Goal: Navigation & Orientation: Find specific page/section

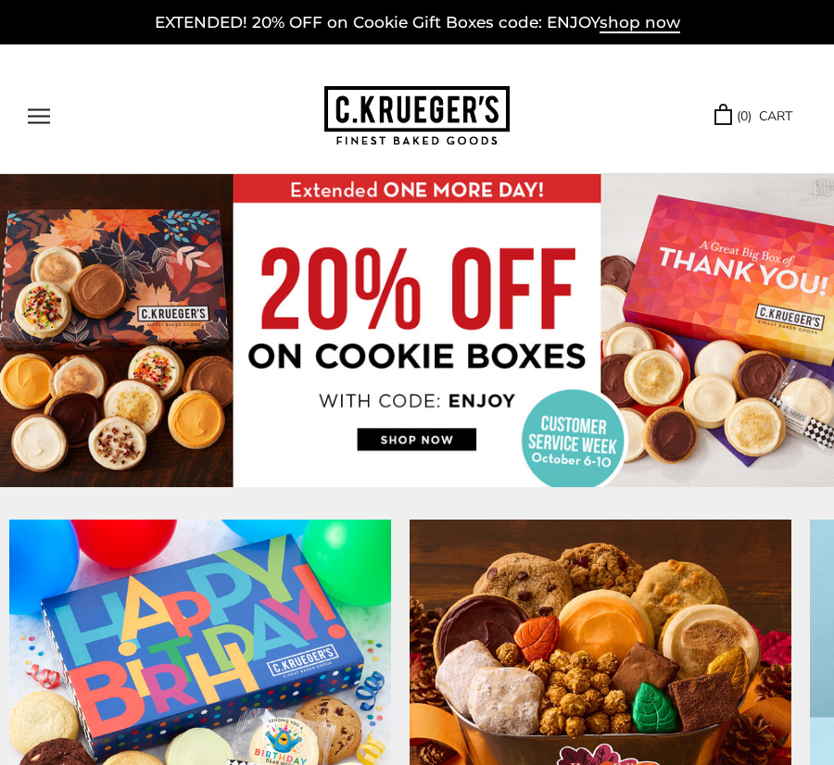
click at [35, 120] on button "Open navigation" at bounding box center [39, 116] width 22 height 16
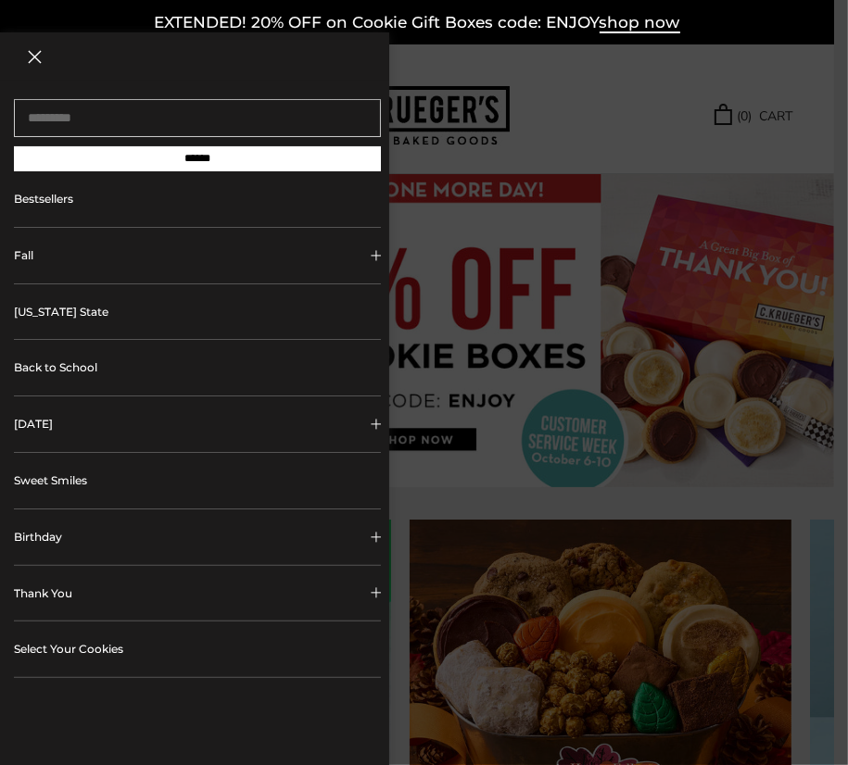
click at [288, 309] on link "[US_STATE] State" at bounding box center [197, 312] width 367 height 56
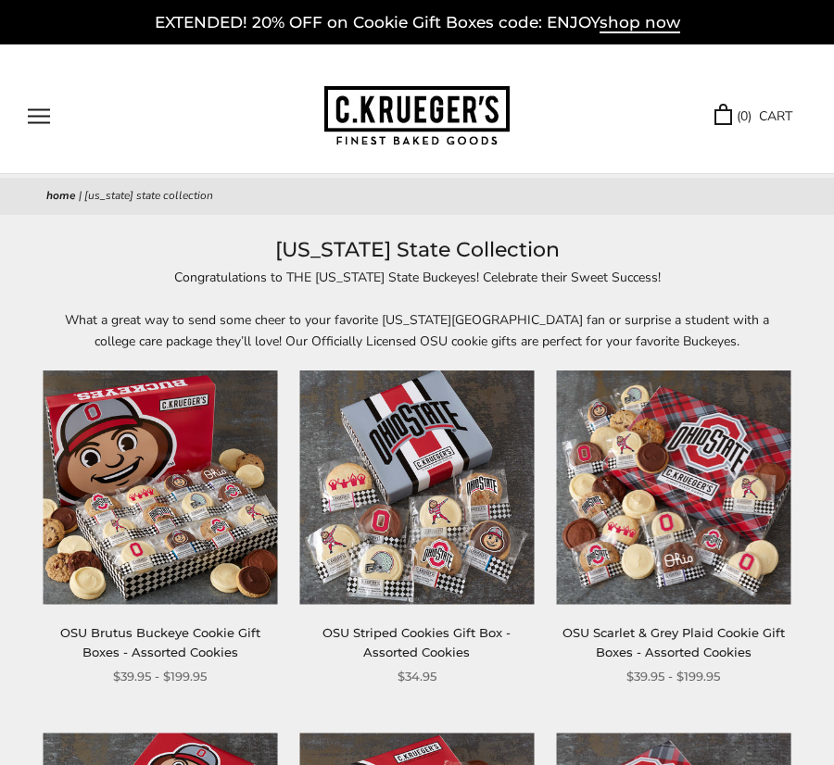
click at [37, 115] on button "Open navigation" at bounding box center [39, 116] width 22 height 16
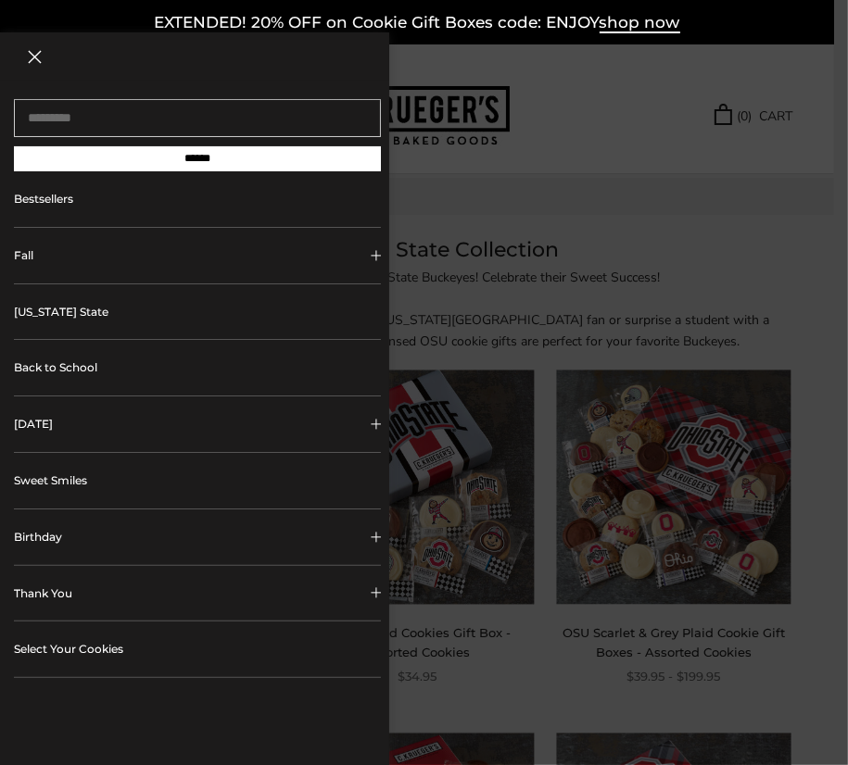
click at [508, 140] on div at bounding box center [424, 382] width 848 height 765
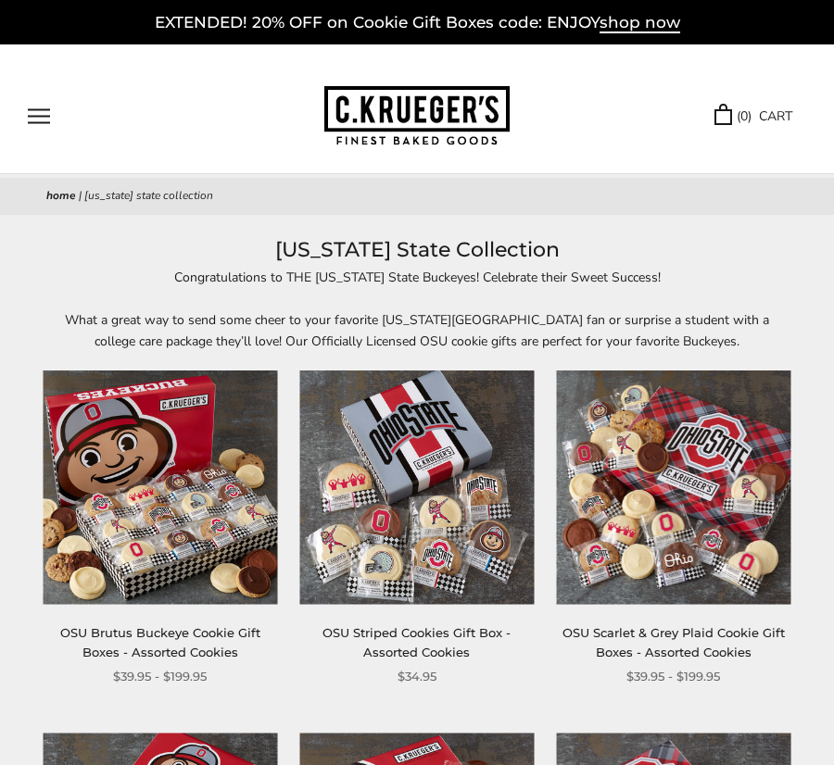
click at [384, 93] on img at bounding box center [416, 116] width 185 height 60
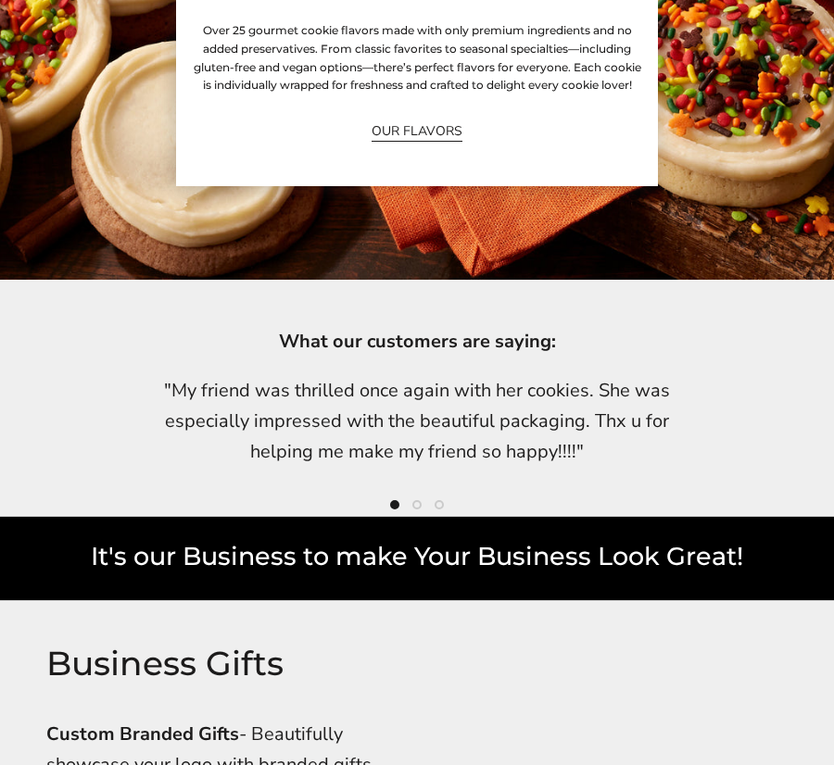
scroll to position [3254, 0]
